Goal: Complete application form: Complete application form

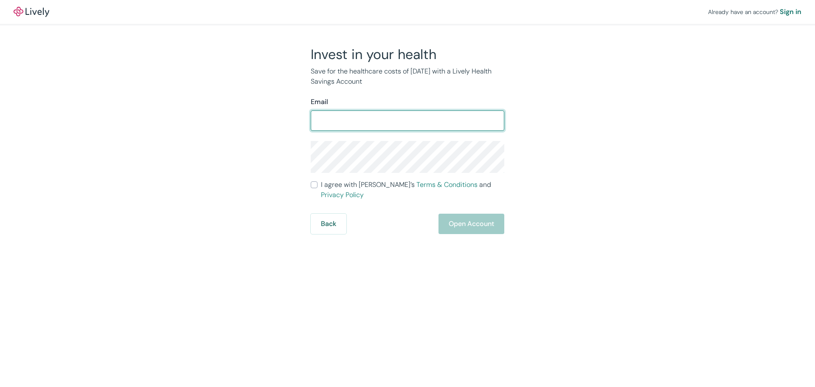
click at [357, 125] on input "Email" at bounding box center [408, 120] width 194 height 17
type input "[PERSON_NAME][EMAIL_ADDRESS][DOMAIN_NAME]"
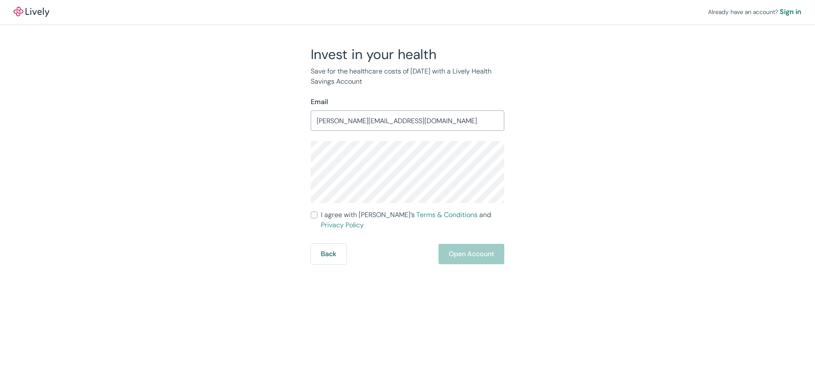
click at [216, 147] on div "Invest in your health Save for the healthcare costs of [DATE] with a Lively Hea…" at bounding box center [403, 155] width 408 height 218
click at [313, 218] on input "I agree with Lively’s Terms & Conditions and Privacy Policy" at bounding box center [314, 214] width 7 height 7
checkbox input "true"
click at [482, 244] on button "Open Account" at bounding box center [472, 254] width 66 height 20
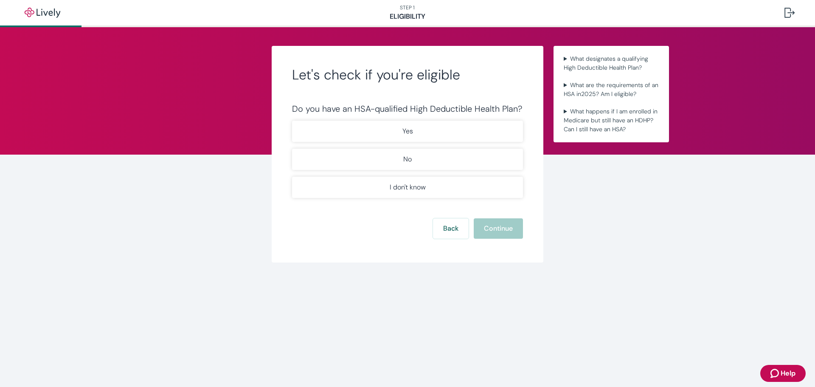
click at [784, 375] on span "Help" at bounding box center [788, 373] width 15 height 10
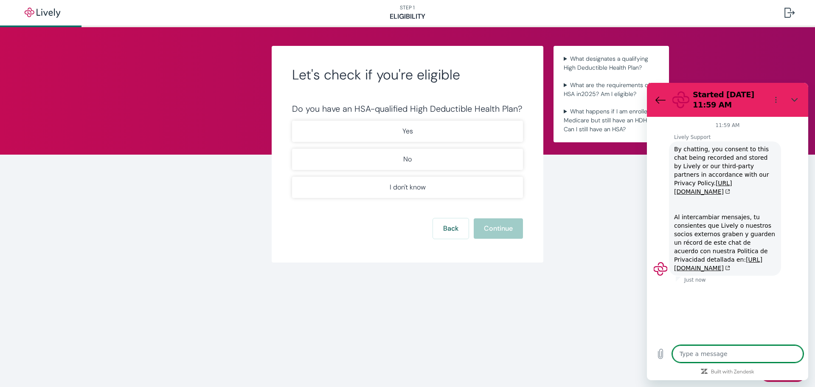
type textarea "x"
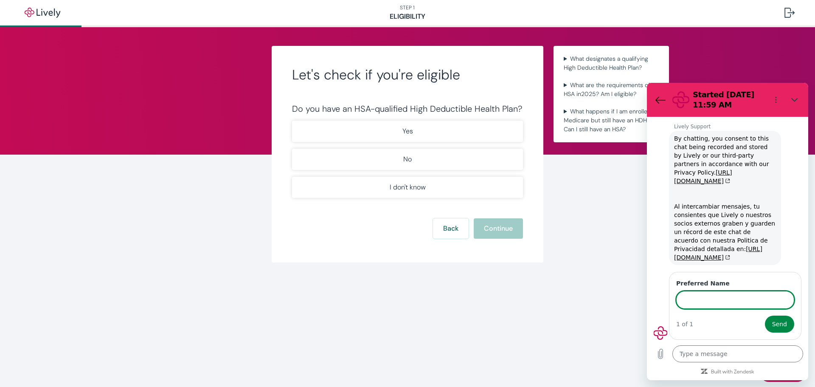
scroll to position [19, 0]
type input "[PERSON_NAME]"
click at [777, 323] on span "Send" at bounding box center [779, 324] width 15 height 10
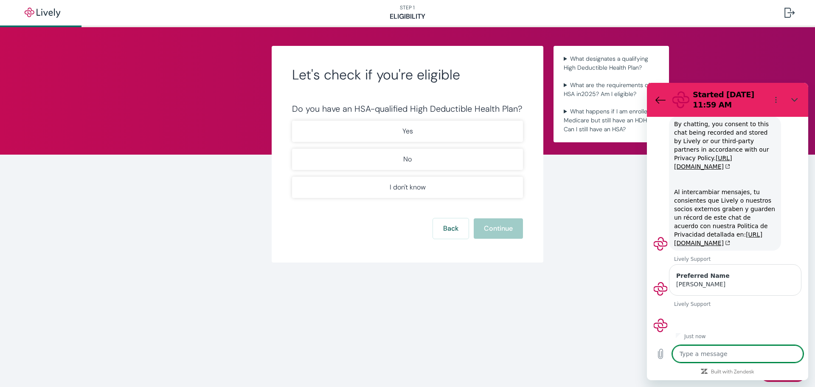
scroll to position [27, 0]
click at [743, 356] on textarea at bounding box center [738, 353] width 131 height 17
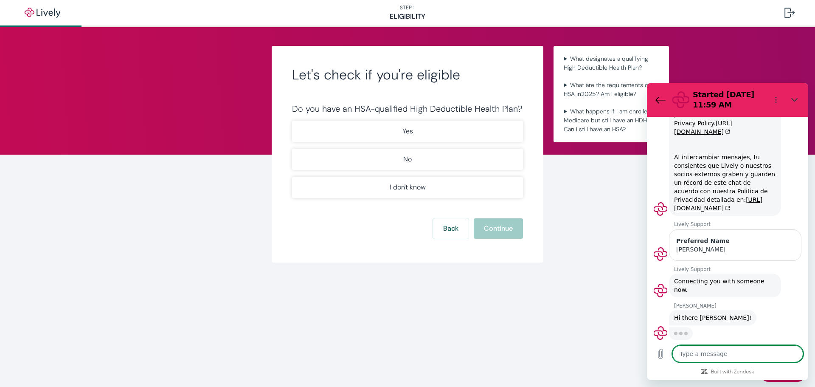
scroll to position [59, 0]
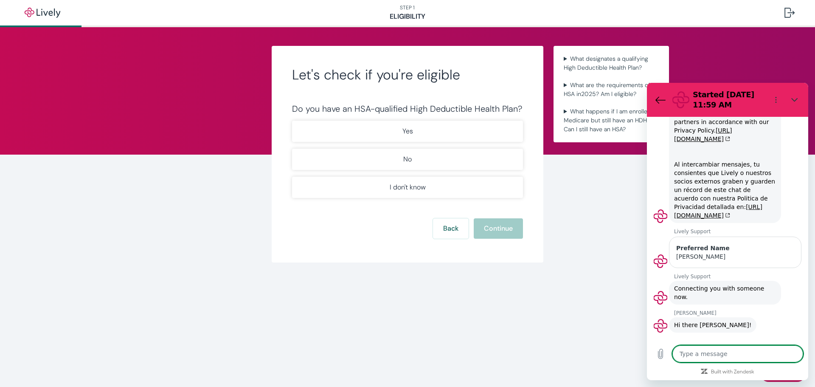
type textarea "x"
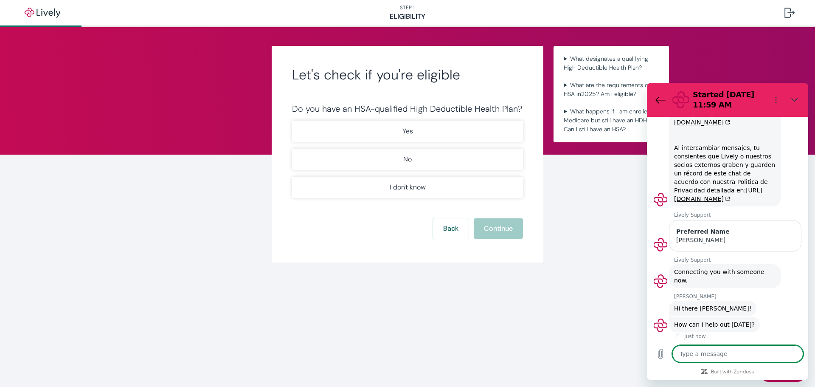
scroll to position [71, 0]
type textarea "I"
type textarea "x"
type textarea "I'"
type textarea "x"
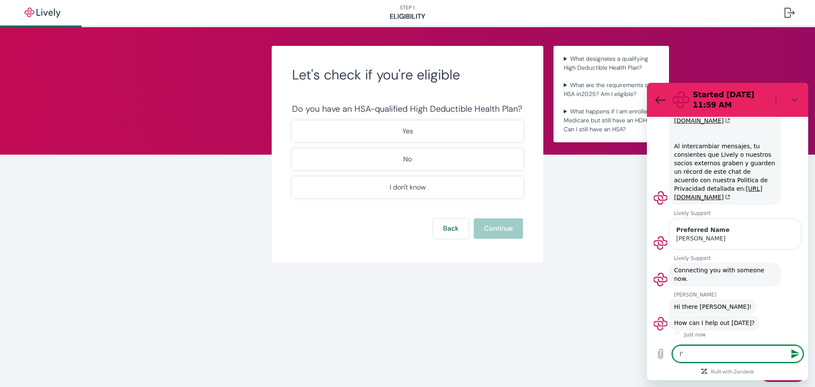
type textarea "I'm"
type textarea "x"
type textarea "I'm"
type textarea "x"
type textarea "I'm p"
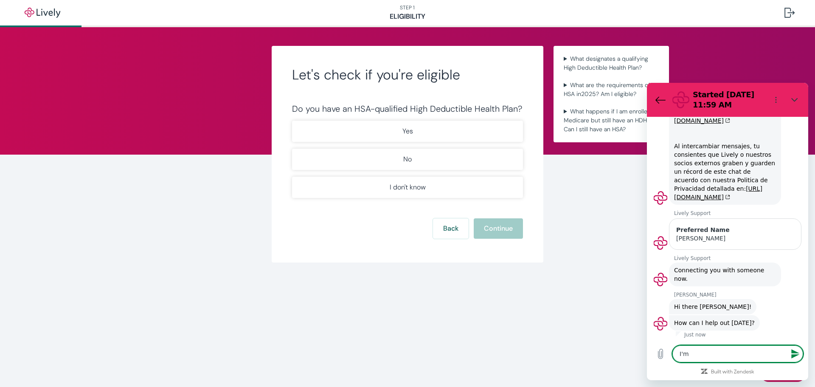
type textarea "x"
type textarea "I'm pl"
type textarea "x"
type textarea "I'm pla"
type textarea "x"
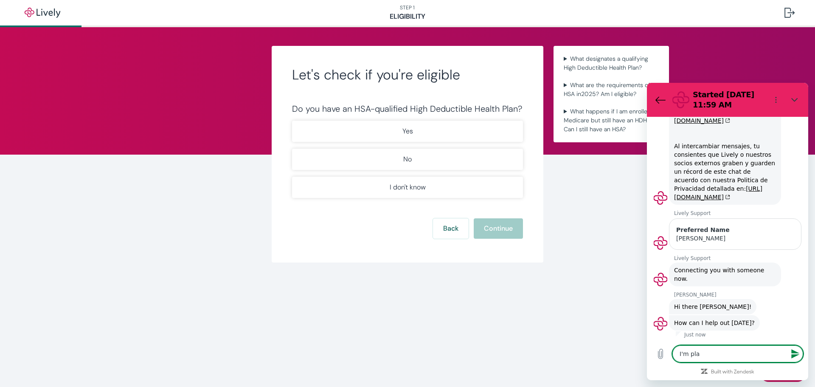
type textarea "I'm plan"
type textarea "x"
type textarea "I'm plann"
type textarea "x"
type textarea "I'm planni"
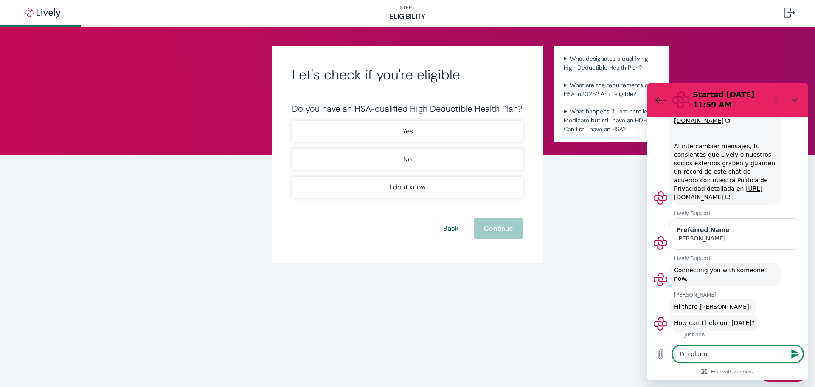
type textarea "x"
type textarea "I'm plannin"
type textarea "x"
type textarea "I'm planning"
type textarea "x"
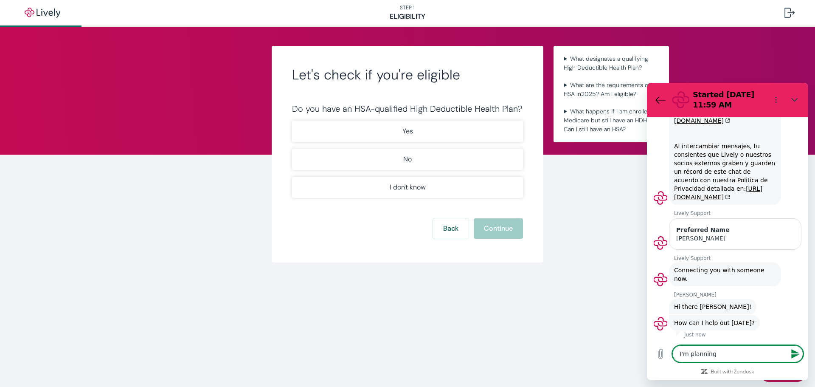
type textarea "I'm planning"
type textarea "x"
type textarea "I'm planning t"
type textarea "x"
type textarea "I'm planning to"
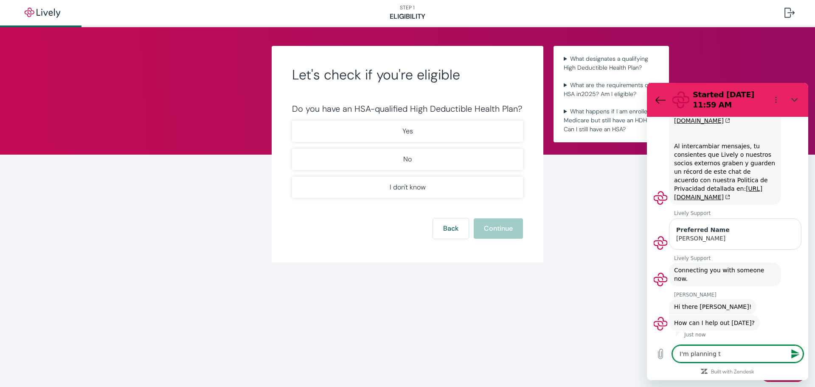
type textarea "x"
type textarea "I'm planning to"
type textarea "x"
type textarea "I'm planning to t"
type textarea "x"
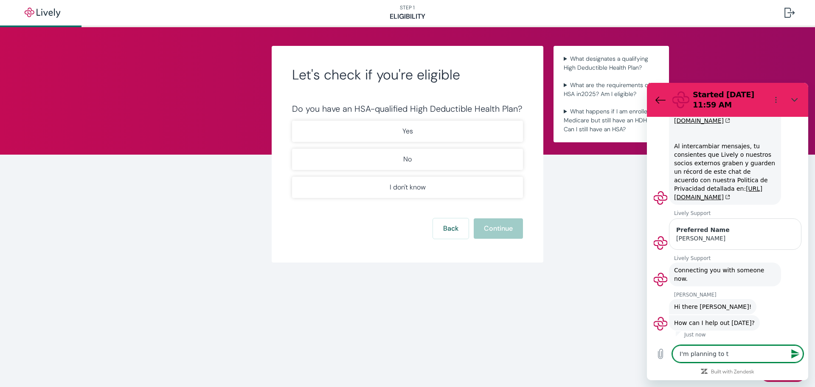
type textarea "I'm planning to tr"
type textarea "x"
type textarea "I'm planning to tra"
type textarea "x"
type textarea "I'm planning to [PERSON_NAME]"
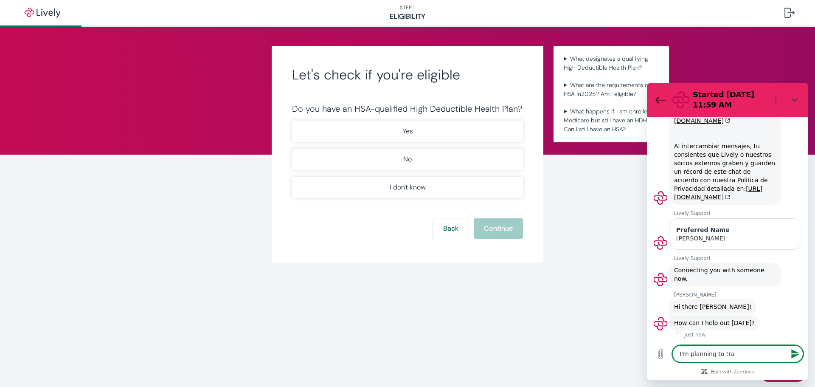
type textarea "x"
type textarea "I'm planning to trans"
type textarea "x"
type textarea "I'm planning to transf"
type textarea "x"
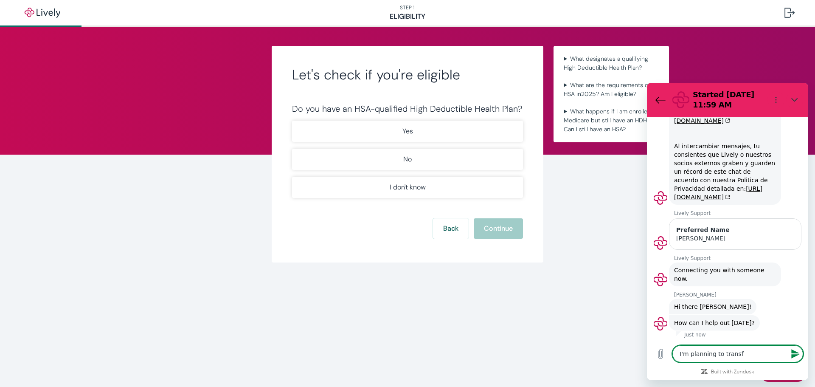
type textarea "I'm planning to transfe"
type textarea "x"
type textarea "I'm planning to transfer"
type textarea "x"
type textarea "I'm planning to transfer"
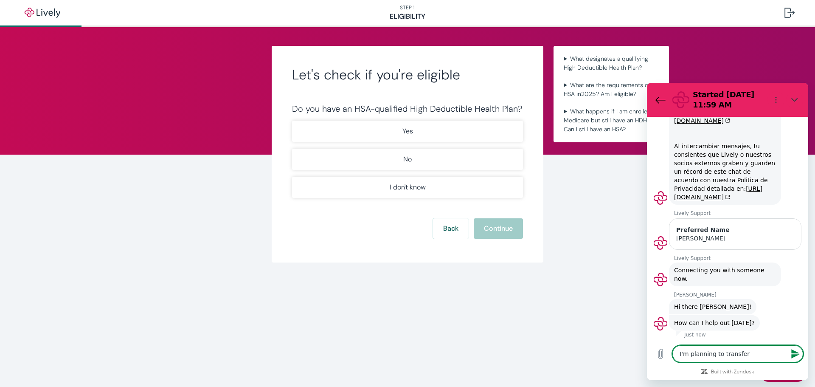
type textarea "x"
type textarea "I'm planning to transfer m"
type textarea "x"
type textarea "I'm planning to transfer my"
type textarea "x"
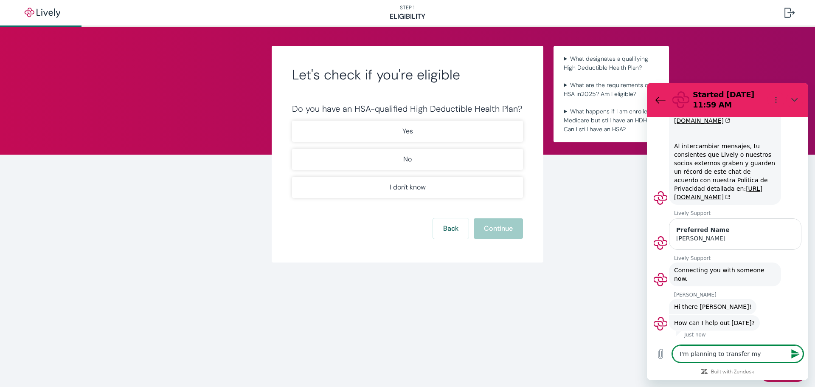
type textarea "I'm planning to transfer my"
type textarea "x"
type textarea "I'm planning to transfer my e"
type textarea "x"
type textarea "I'm planning to transfer my ex"
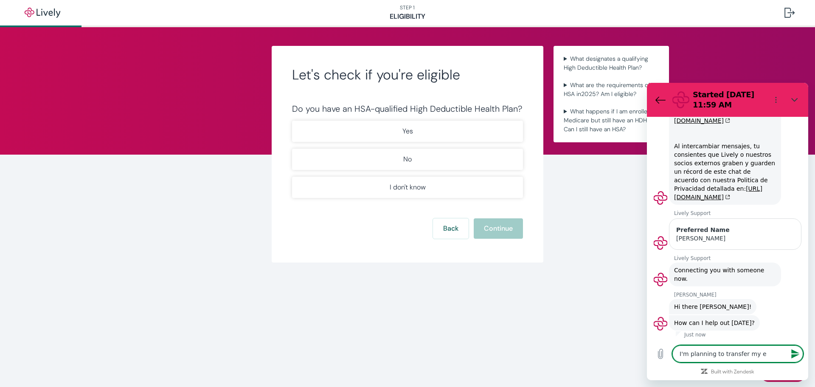
type textarea "x"
type textarea "I'm planning to transfer my exi"
type textarea "x"
type textarea "I'm planning to transfer my exis"
type textarea "x"
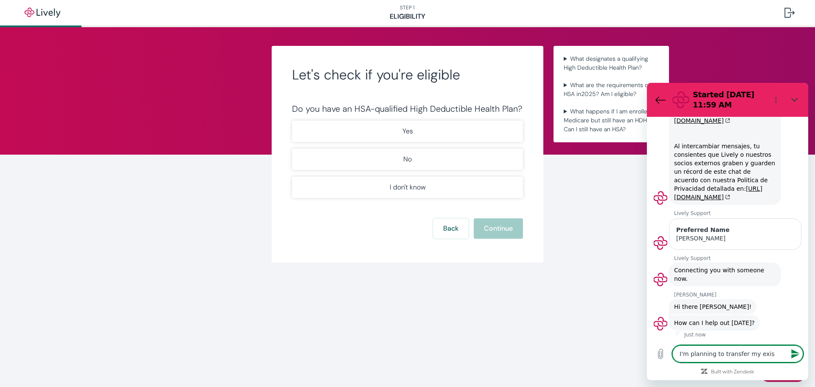
type textarea "I'm planning to transfer my exist"
type textarea "x"
type textarea "I'm planning to transfer my existi"
type textarea "x"
type textarea "I'm planning to transfer my existin"
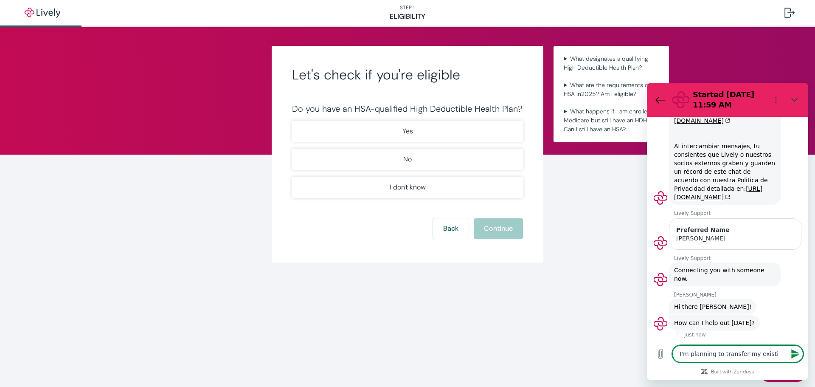
type textarea "x"
type textarea "I'm planning to transfer my existing"
type textarea "x"
type textarea "I'm planning to transfer my existing"
type textarea "x"
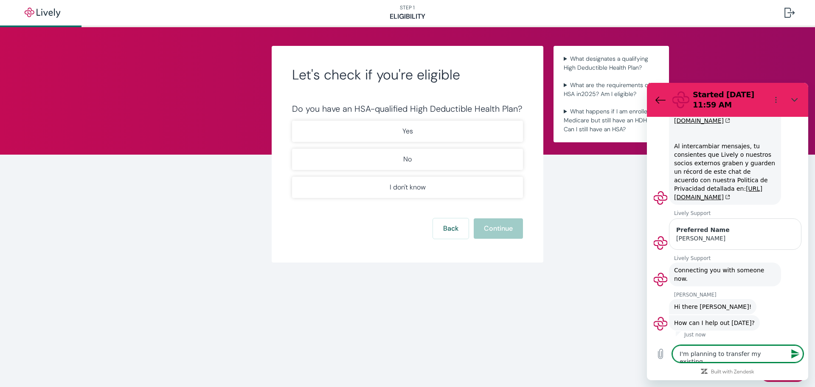
type textarea "I'm planning to transfer my existing H"
type textarea "x"
type textarea "I'm planning to transfer my existing HS"
type textarea "x"
type textarea "I'm planning to transfer my existing HSA"
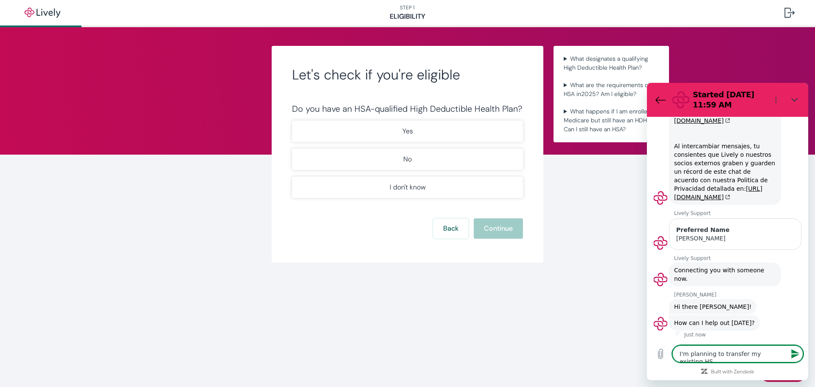
type textarea "x"
type textarea "I'm planning to transfer my existing HSA"
type textarea "x"
type textarea "I'm planning to transfer my existing HSA a"
type textarea "x"
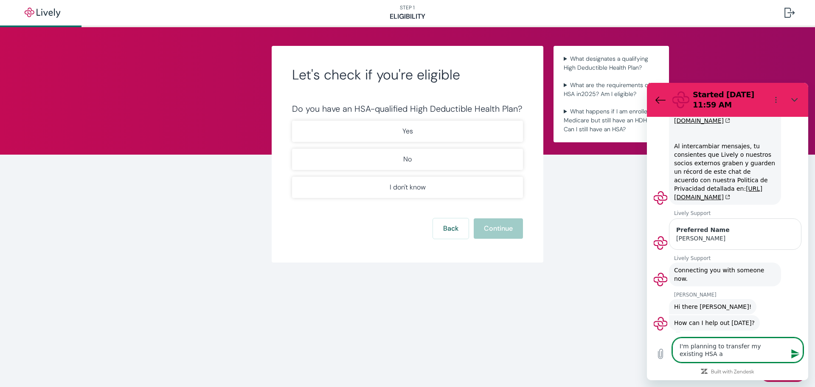
type textarea "I'm planning to transfer my existing HSA ac"
type textarea "x"
type textarea "I'm planning to transfer my existing HSA acc"
type textarea "x"
type textarea "I'm planning to transfer my existing HSA acco"
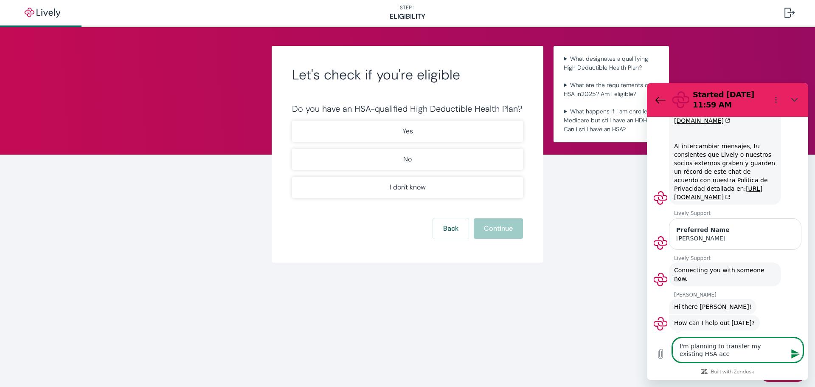
type textarea "x"
type textarea "I'm planning to transfer my existing HSA accou"
type textarea "x"
type textarea "I'm planning to transfer my existing HSA accoun"
type textarea "x"
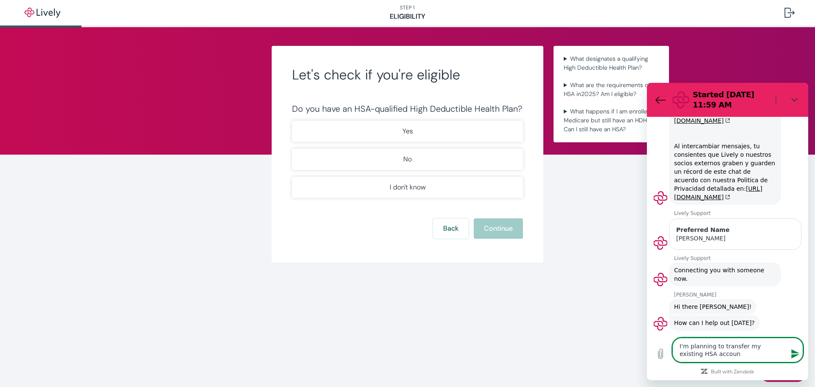
type textarea "I'm planning to transfer my existing HSA account"
type textarea "x"
type textarea "I'm planning to transfer my existing HSA account"
type textarea "x"
type textarea "I'm planning to transfer my existing HSA account f"
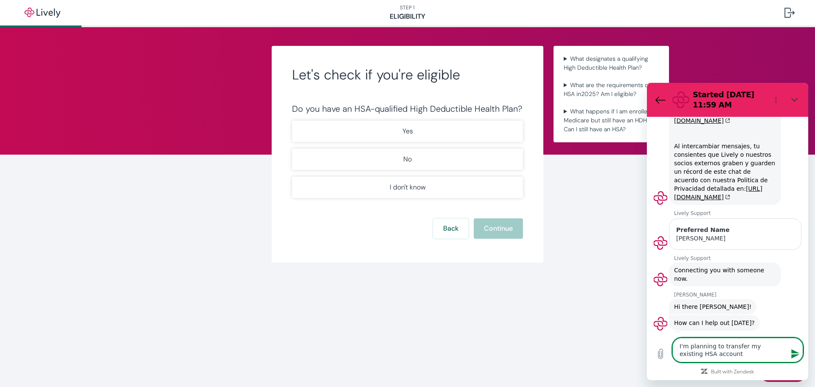
type textarea "x"
type textarea "I'm planning to transfer my existing HSA account fr"
type textarea "x"
type textarea "I'm planning to transfer my existing HSA account fro"
type textarea "x"
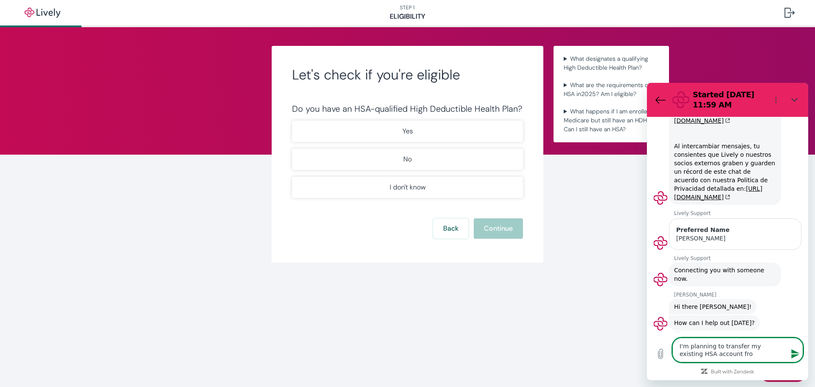
type textarea "I'm planning to transfer my existing HSA account from"
type textarea "x"
type textarea "I'm planning to transfer my existing HSA account from"
type textarea "x"
type textarea "I'm planning to transfer my existing HSA account from H"
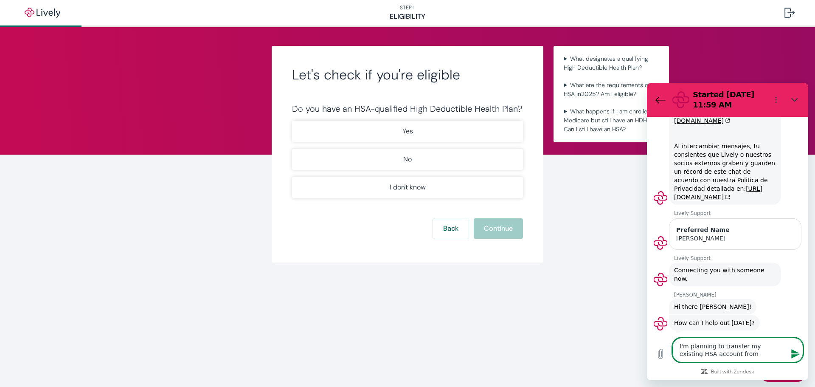
type textarea "x"
type textarea "I'm planning to transfer my existing HSA account from HS"
type textarea "x"
type textarea "I'm planning to transfer my existing HSA account from HSA"
type textarea "x"
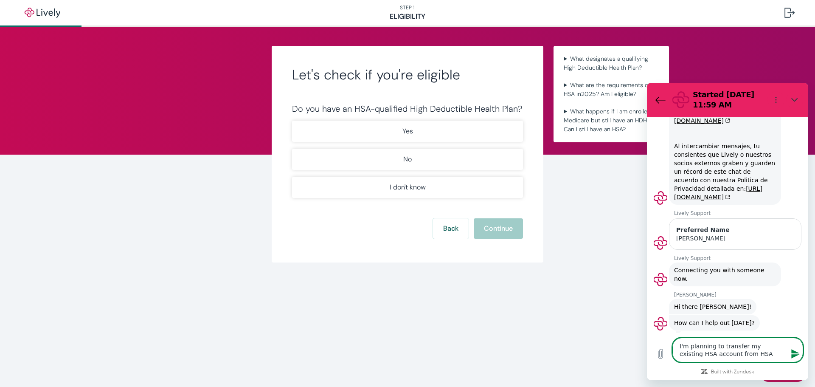
type textarea "I'm planning to transfer my existing HSA account from HSA"
type textarea "x"
type textarea "I'm planning to transfer my existing HSA account from HSA B"
type textarea "x"
type textarea "I'm planning to transfer my existing HSA account from HSA Ba"
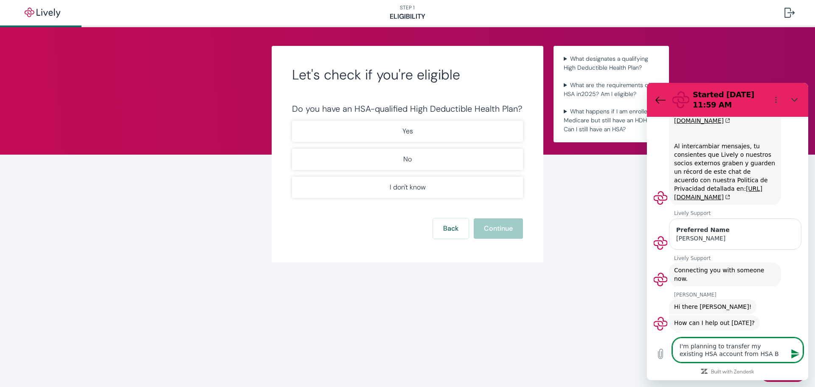
type textarea "x"
type textarea "I'm planning to transfer my existing HSA account from HSA Ban"
type textarea "x"
type textarea "I'm planning to transfer my existing HSA account from HSA Bank"
type textarea "x"
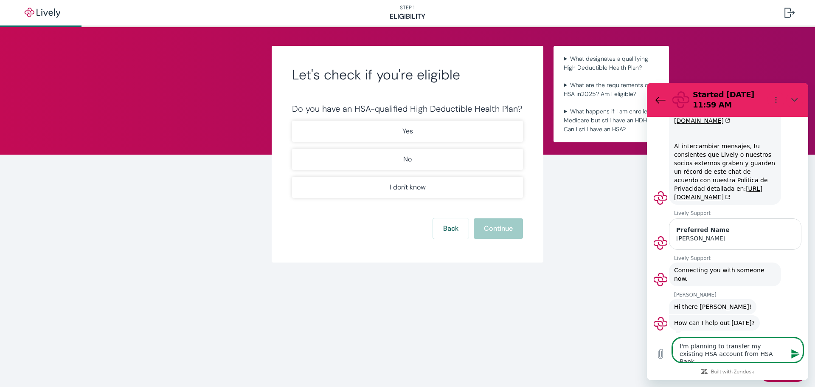
type textarea "I'm planning to transfer my existing HSA account from HSA Bank"
type textarea "x"
type textarea "I'm planning to transfer my existing HSA account from HSA Bank t"
type textarea "x"
type textarea "I'm planning to transfer my existing HSA account from HSA Bank to"
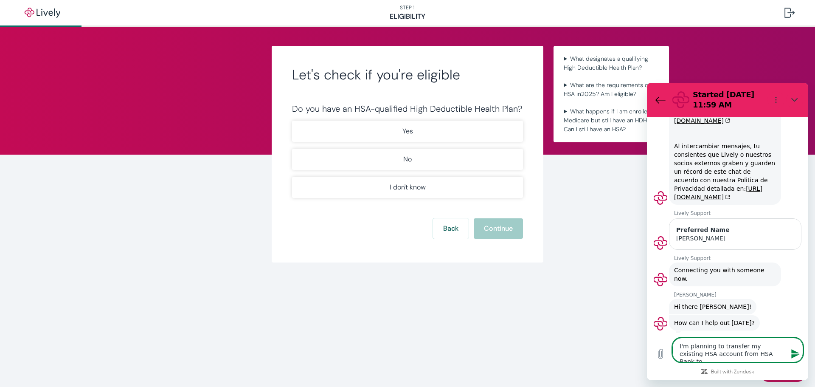
type textarea "x"
type textarea "I'm planning to transfer my existing HSA account from HSA Bank to"
type textarea "x"
type textarea "I'm planning to transfer my existing HSA account from HSA Bank to L"
type textarea "x"
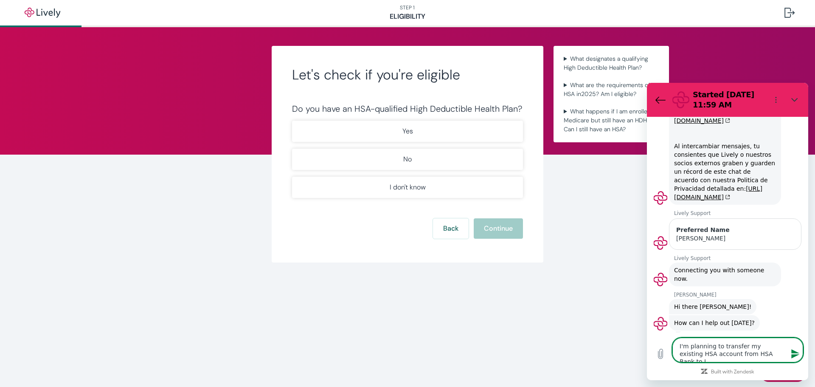
type textarea "I'm planning to transfer my existing HSA account from HSA Bank to Li"
type textarea "x"
type textarea "I'm planning to transfer my existing HSA account from HSA Bank to Liv"
type textarea "x"
type textarea "I'm planning to transfer my existing HSA account from HSA Bank to Live"
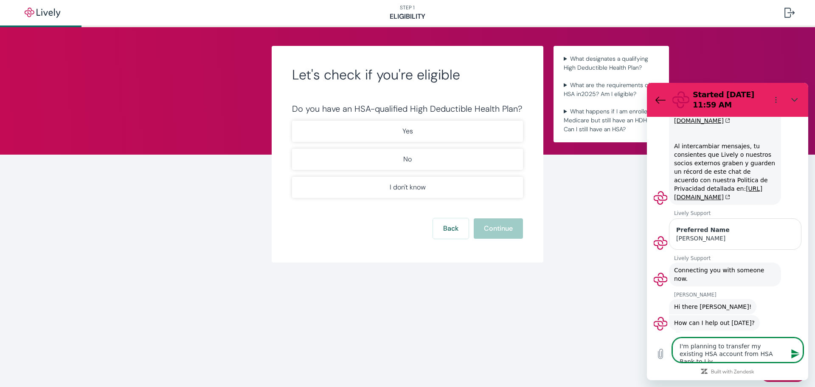
type textarea "x"
type textarea "I'm planning to transfer my existing HSA account from HSA Bank to Livel"
type textarea "x"
type textarea "I'm planning to transfer my existing HSA account from HSA Bank to Lively"
type textarea "x"
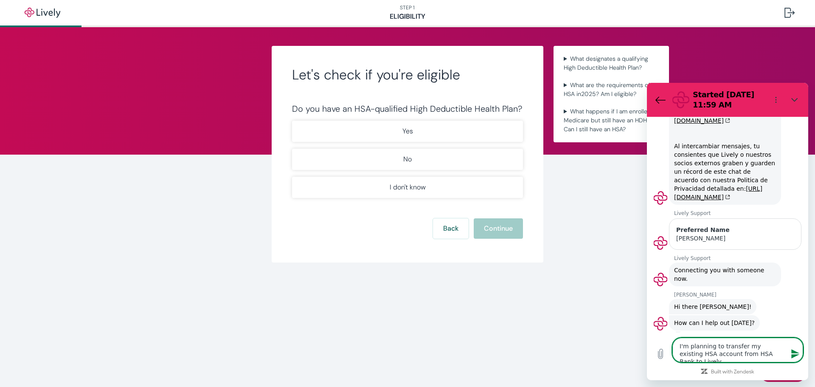
type textarea "I'm planning to transfer my existing HSA account from HSA Bank to Lively."
type textarea "x"
type textarea "I'm planning to transfer my existing HSA account from HSA Bank to Lively."
type textarea "x"
type textarea "I'm planning to transfer my existing HSA account from HSA Bank to Lively. I"
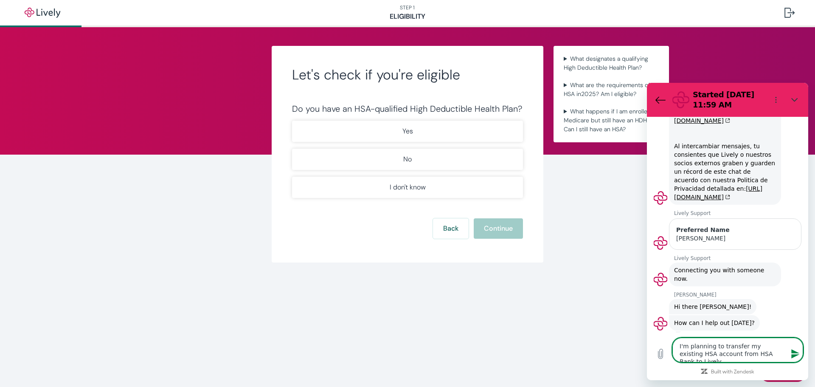
type textarea "x"
type textarea "I'm planning to transfer my existing HSA account from HSA Bank to Lively. I""
type textarea "x"
type textarea "I'm planning to transfer my existing HSA account from HSA Bank to Lively. I"m"
type textarea "x"
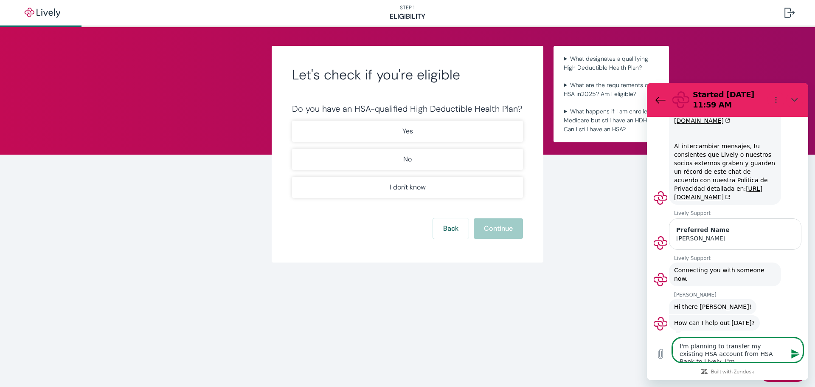
type textarea "I'm planning to transfer my existing HSA account from HSA Bank to Lively. I"m"
type textarea "x"
type textarea "I'm planning to transfer my existing HSA account from HSA Bank to Lively. I"m r"
type textarea "x"
type textarea "I'm planning to transfer my existing HSA account from HSA Bank to Lively. I"m re"
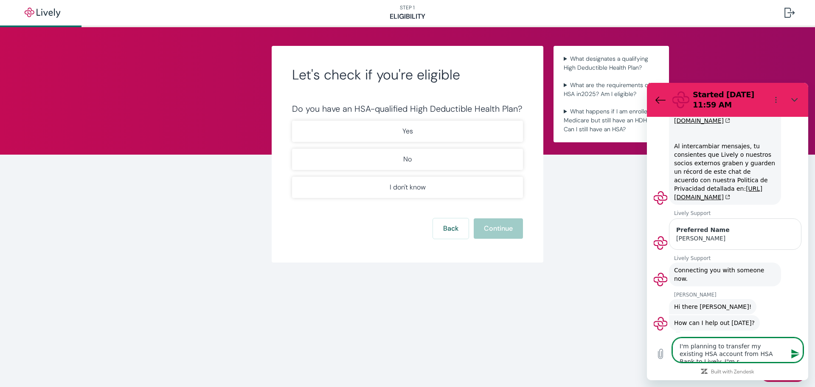
type textarea "x"
type textarea "I'm planning to transfer my existing HSA account from HSA Bank to Lively. I"m r…"
type textarea "x"
type textarea "I'm planning to transfer my existing HSA account from HSA Bank to Lively. I"m r…"
type textarea "x"
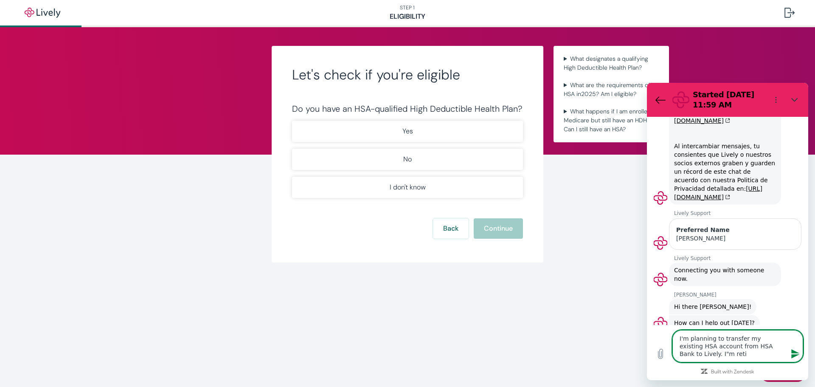
type textarea "I'm planning to transfer my existing HSA account from HSA Bank to Lively. I"m r…"
type textarea "x"
type textarea "I'm planning to transfer my existing HSA account from HSA Bank to Lively. I"m r…"
type textarea "x"
type textarea "I'm planning to transfer my existing HSA account from HSA Bank to Lively. I"m r…"
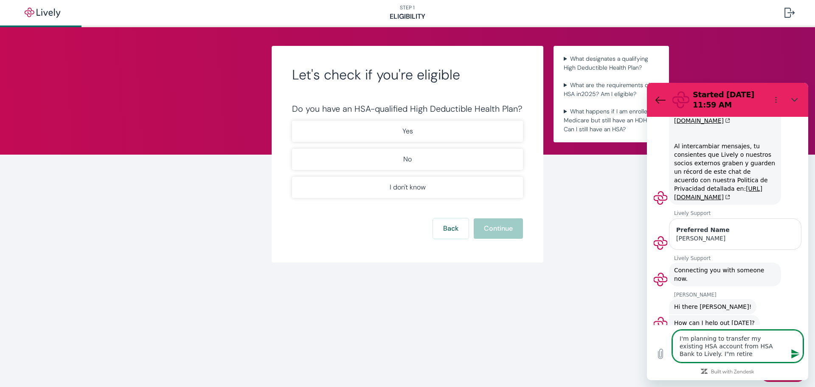
type textarea "x"
type textarea "I'm planning to transfer my existing HSA account from HSA Bank to Lively. I"m r…"
type textarea "x"
type textarea "I'm planning to transfer my existing HSA account from HSA Bank to Lively. I"m r…"
type textarea "x"
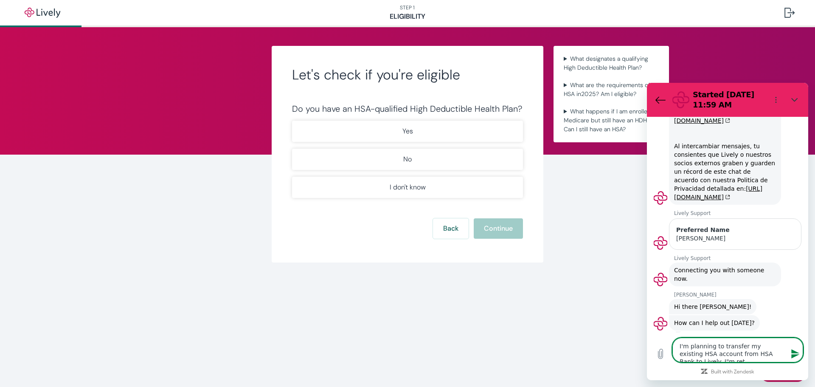
type textarea "I'm planning to transfer my existing HSA account from HSA Bank to Lively. I"m re"
type textarea "x"
type textarea "I'm planning to transfer my existing HSA account from HSA Bank to Lively. I"m r"
type textarea "x"
type textarea "I'm planning to transfer my existing HSA account from HSA Bank to Lively. I"m"
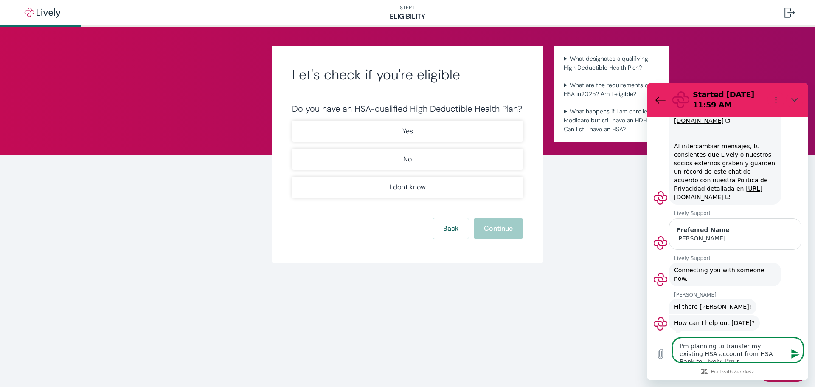
type textarea "x"
type textarea "I'm planning to transfer my existing HSA account from HSA Bank to Lively. I"m"
type textarea "x"
type textarea "I'm planning to transfer my existing HSA account from HSA Bank to Lively. I""
type textarea "x"
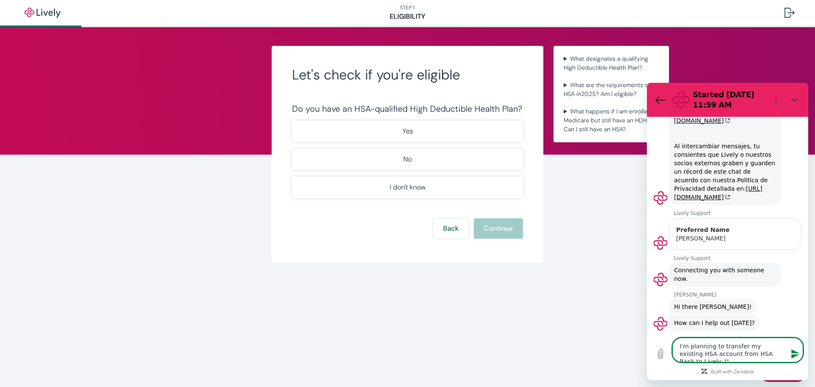
type textarea "I'm planning to transfer my existing HSA account from HSA Bank to Lively. I"
type textarea "x"
type textarea "I'm planning to transfer my existing HSA account from HSA Bank to Lively."
type textarea "x"
type textarea "I'm planning to transfer my existing HSA account from HSA Bank to Lively."
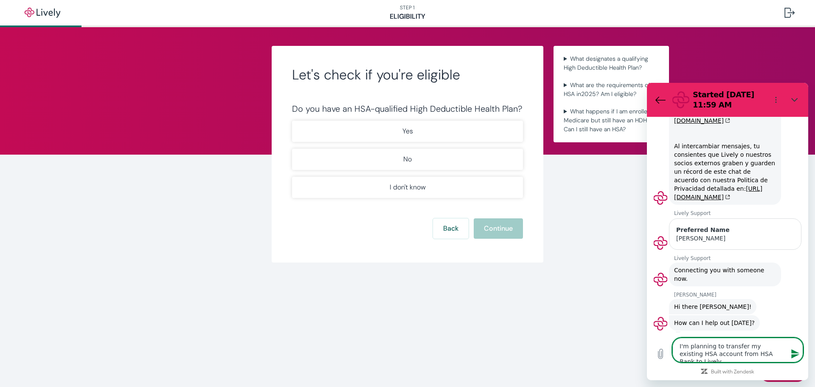
type textarea "x"
type textarea "I'm planning to transfer my existing HSA account from HSA Bank to Lively. I"
type textarea "x"
type textarea "I'm planning to transfer my existing HSA account from HSA Bank to Lively. I'"
type textarea "x"
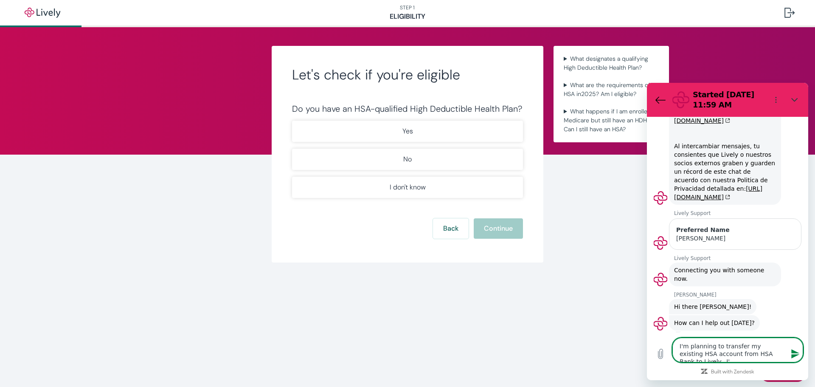
type textarea "I'm planning to transfer my existing HSA account from HSA Bank to Lively. I'm"
type textarea "x"
type textarea "I'm planning to transfer my existing HSA account from HSA Bank to Lively. I'm"
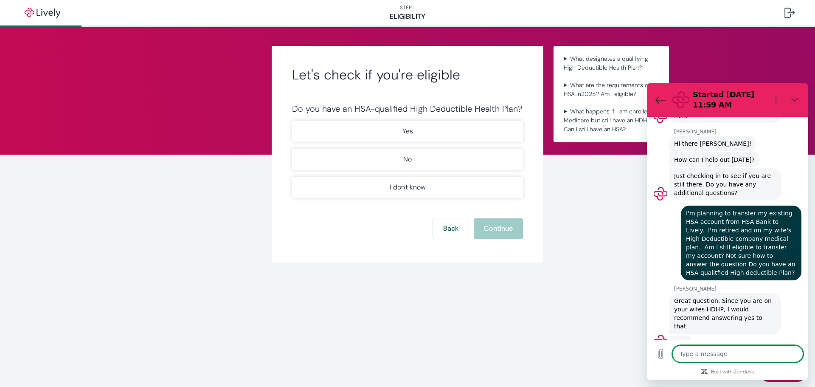
scroll to position [233, 0]
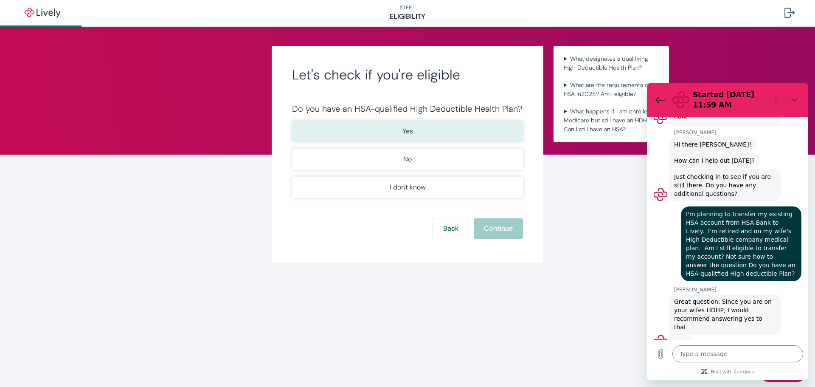
click at [381, 125] on button "Yes" at bounding box center [407, 131] width 231 height 21
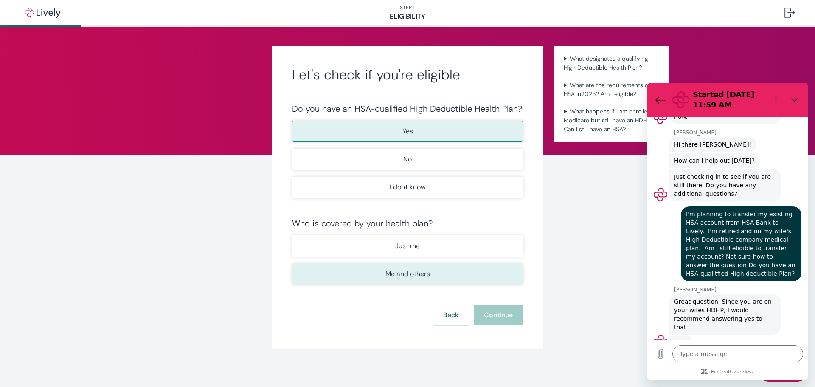
click at [409, 273] on p "Me and others" at bounding box center [408, 274] width 45 height 10
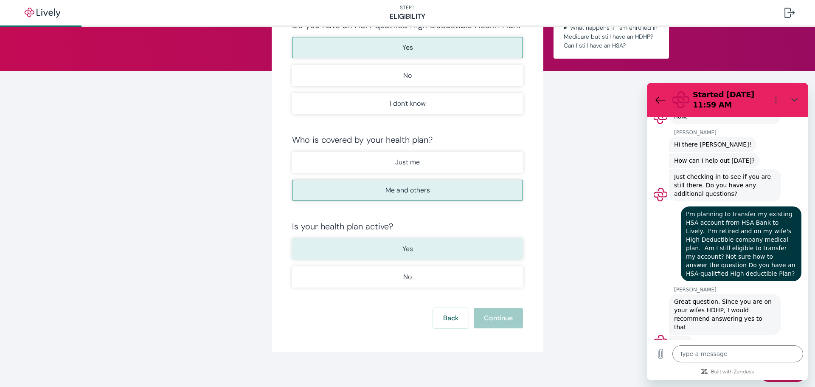
scroll to position [85, 0]
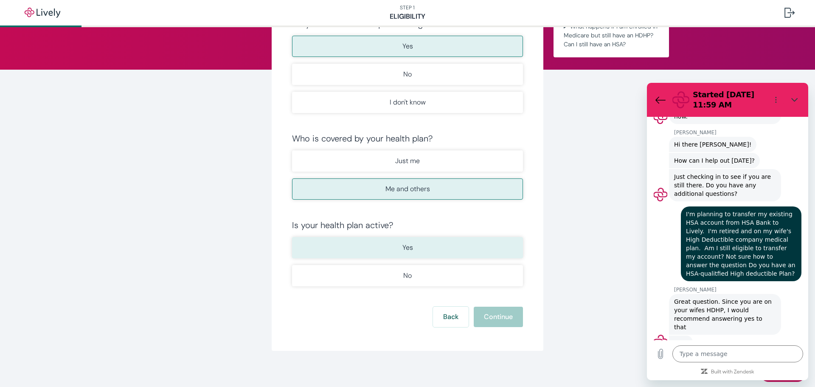
click at [412, 256] on button "Yes" at bounding box center [407, 247] width 231 height 21
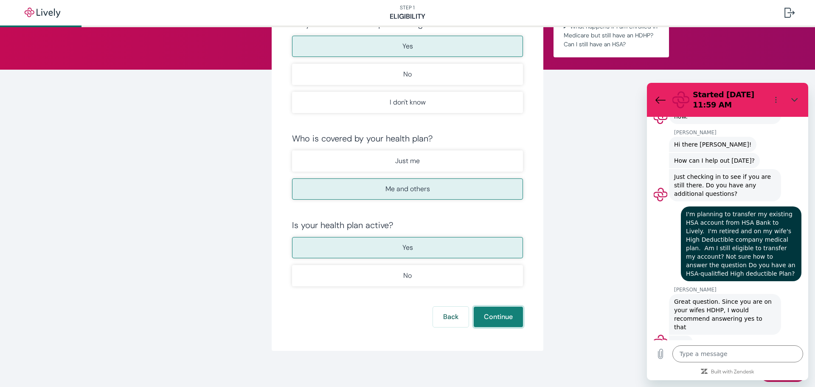
click at [492, 316] on button "Continue" at bounding box center [498, 317] width 49 height 20
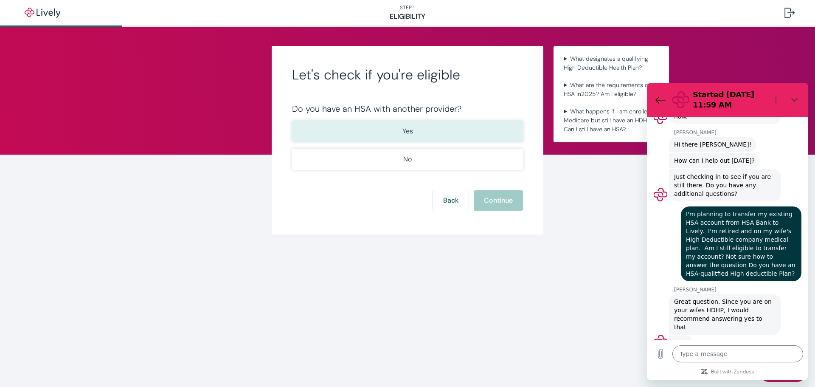
click at [410, 130] on p "Yes" at bounding box center [408, 131] width 11 height 10
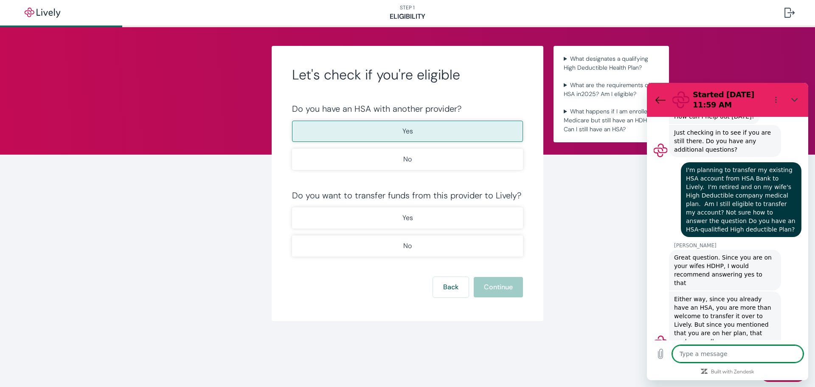
scroll to position [279, 0]
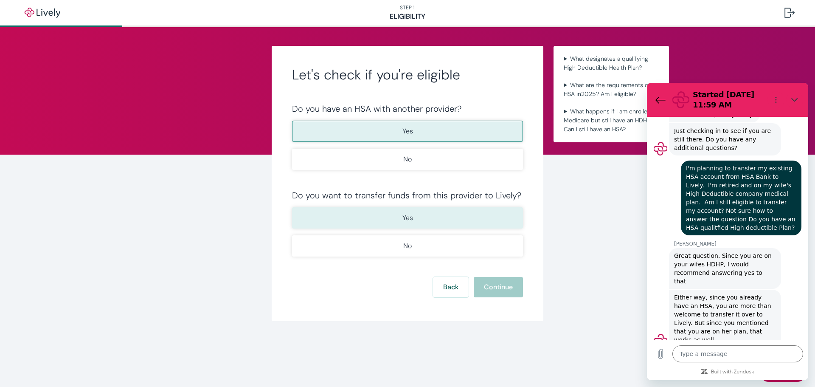
click at [412, 216] on p "Yes" at bounding box center [408, 218] width 11 height 10
click at [508, 287] on button "Continue" at bounding box center [498, 287] width 49 height 20
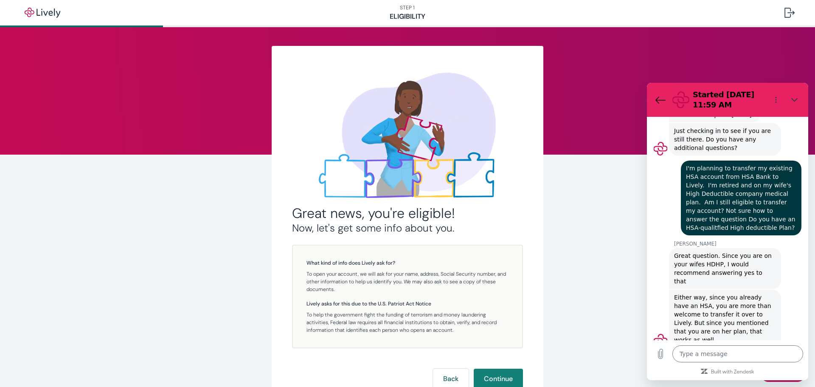
scroll to position [2, 0]
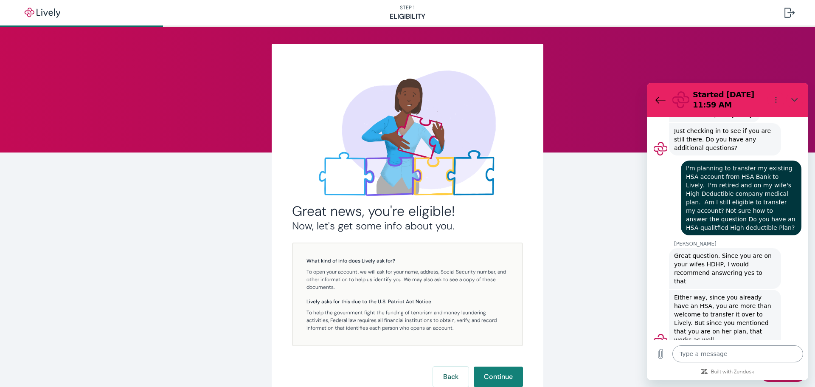
click at [727, 356] on textarea at bounding box center [738, 353] width 131 height 17
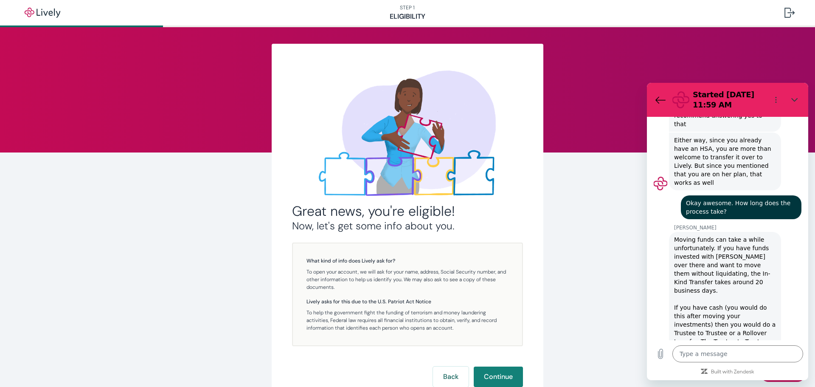
scroll to position [438, 0]
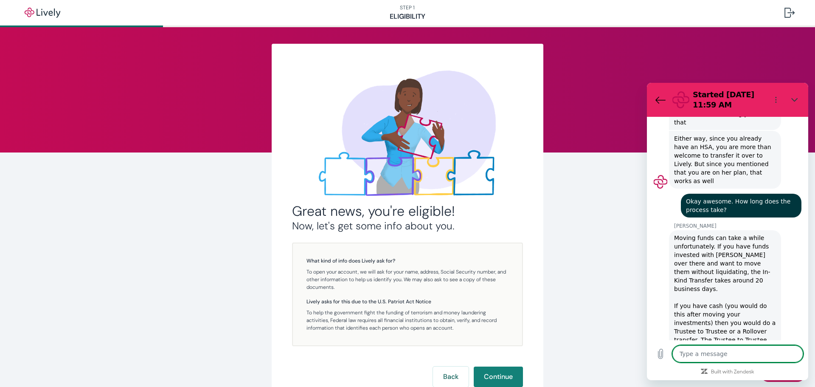
click at [720, 352] on textarea at bounding box center [738, 353] width 131 height 17
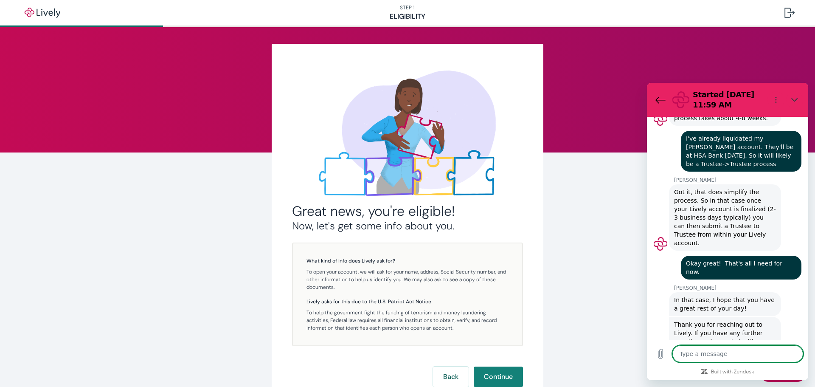
scroll to position [670, 0]
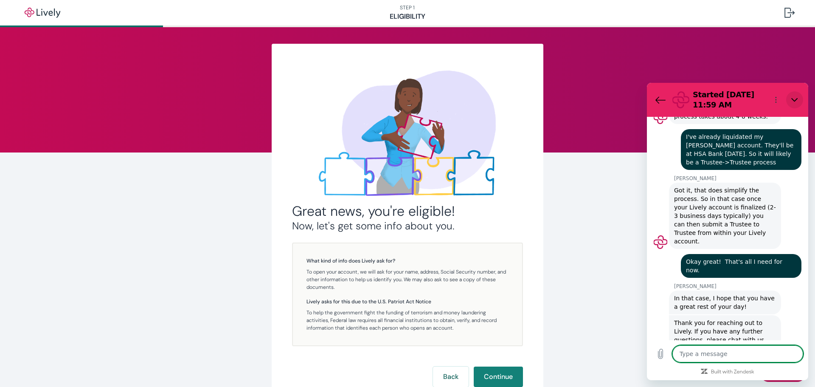
click at [794, 102] on icon "Close" at bounding box center [795, 99] width 7 height 7
